Goal: Information Seeking & Learning: Learn about a topic

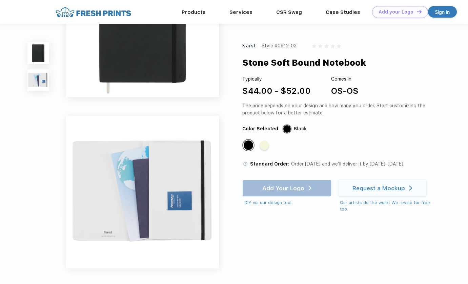
scroll to position [75, 0]
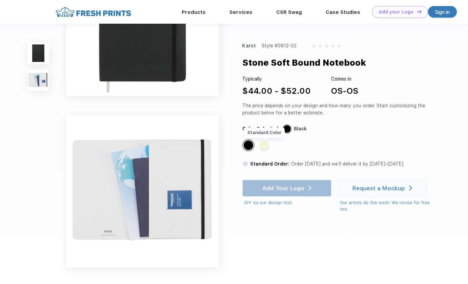
click at [265, 143] on div "Standard Color" at bounding box center [264, 145] width 9 height 9
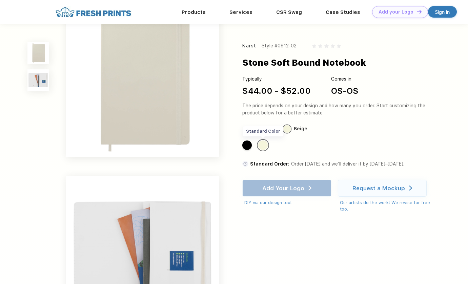
scroll to position [0, 0]
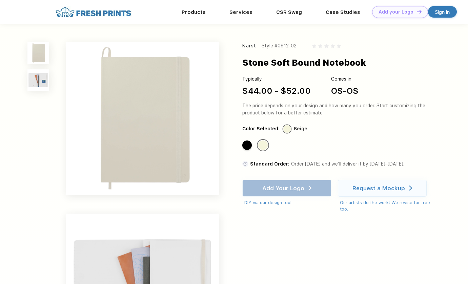
click at [41, 84] on img at bounding box center [38, 80] width 22 height 22
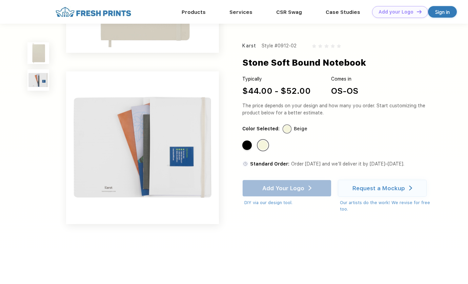
scroll to position [144, 0]
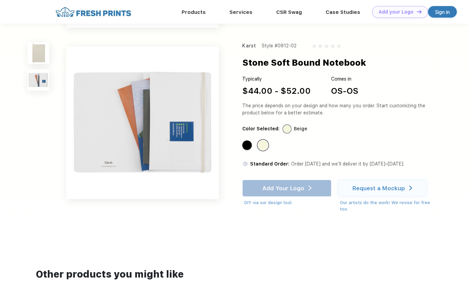
click at [43, 53] on img at bounding box center [38, 53] width 22 height 22
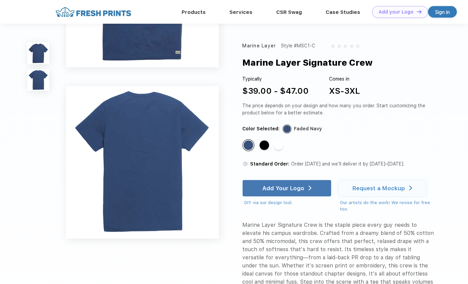
scroll to position [106, 0]
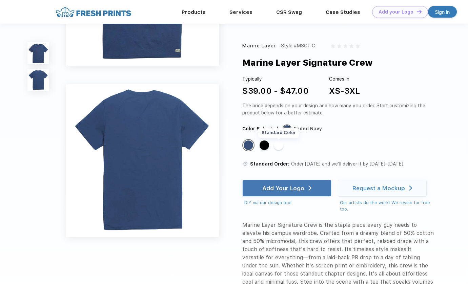
click at [281, 148] on div "Standard Color" at bounding box center [278, 145] width 9 height 9
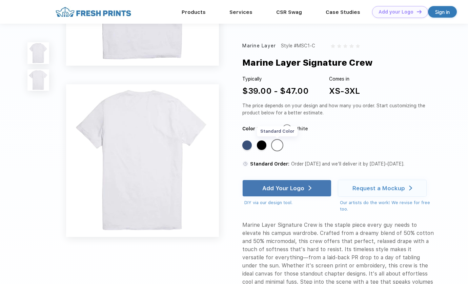
scroll to position [0, 0]
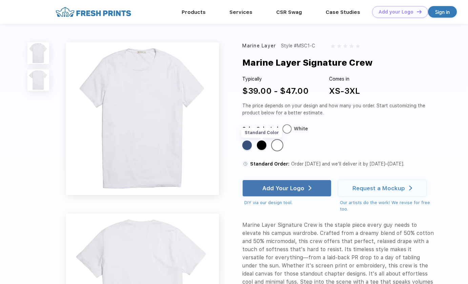
click at [264, 147] on div "Standard Color" at bounding box center [261, 145] width 9 height 9
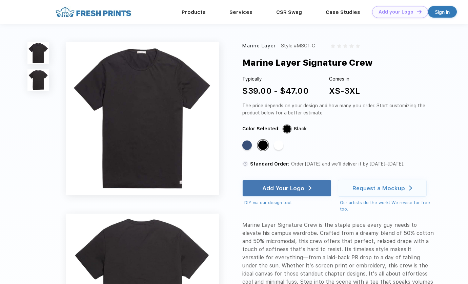
click at [183, 182] on img at bounding box center [142, 118] width 153 height 153
click at [179, 184] on img at bounding box center [142, 118] width 153 height 153
